Goal: Task Accomplishment & Management: Complete application form

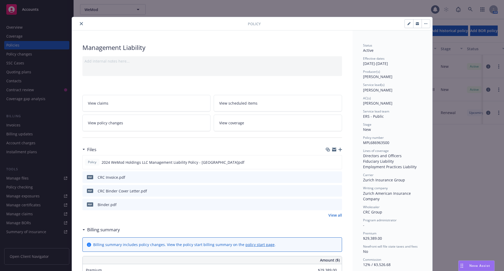
click at [471, 265] on span "Nova Assist" at bounding box center [479, 265] width 21 height 4
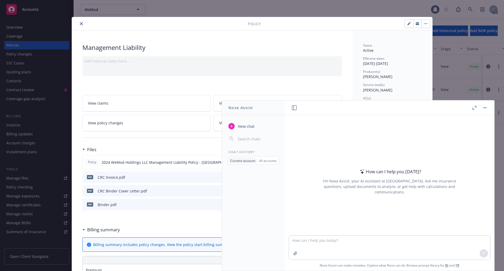
click at [263, 160] on p "All accounts" at bounding box center [268, 160] width 18 height 4
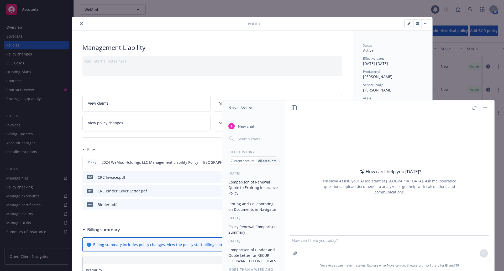
click at [247, 185] on button "Comparison of Renewal Quote to Expiring Insurance Policy" at bounding box center [253, 187] width 54 height 20
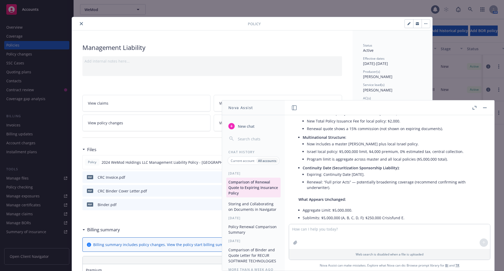
scroll to position [105, 0]
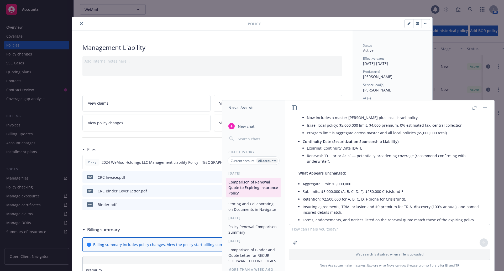
click at [80, 24] on icon "close" at bounding box center [81, 23] width 3 height 3
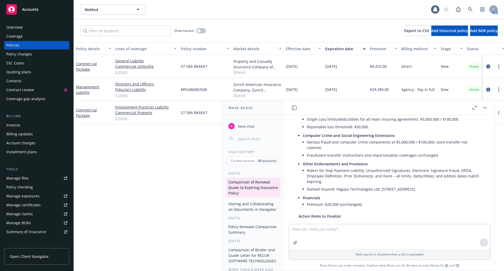
scroll to position [1445, 0]
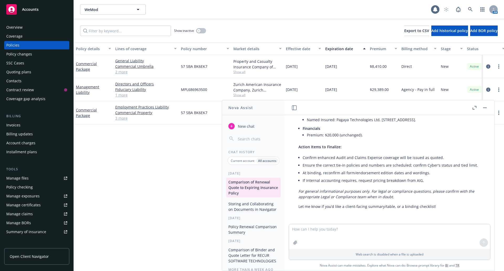
click at [23, 74] on div "Quoting plans" at bounding box center [18, 72] width 25 height 8
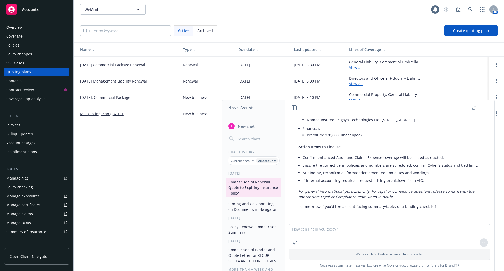
click at [486, 109] on button "button" at bounding box center [485, 107] width 6 height 6
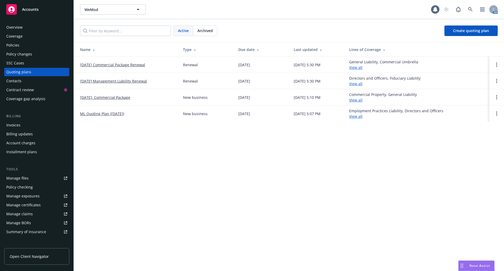
click at [117, 82] on link "[DATE] Management Liability Renewal" at bounding box center [113, 81] width 67 height 6
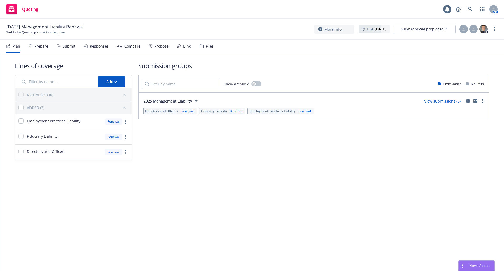
click at [94, 47] on div "Responses" at bounding box center [99, 46] width 19 height 4
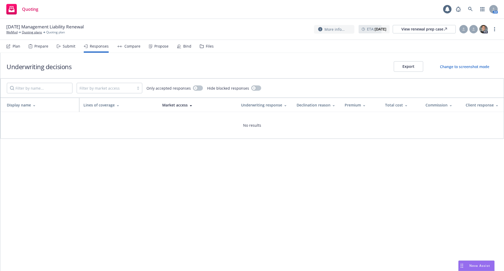
click at [65, 47] on div "Submit" at bounding box center [69, 46] width 13 height 4
